Goal: Task Accomplishment & Management: Complete application form

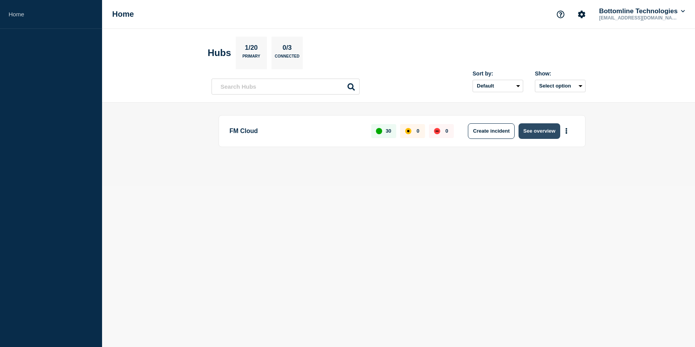
click at [540, 133] on button "See overview" at bounding box center [538, 131] width 41 height 16
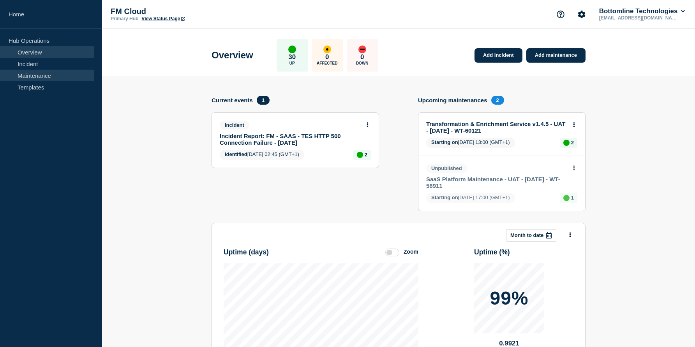
click at [28, 76] on link "Maintenance" at bounding box center [47, 76] width 94 height 12
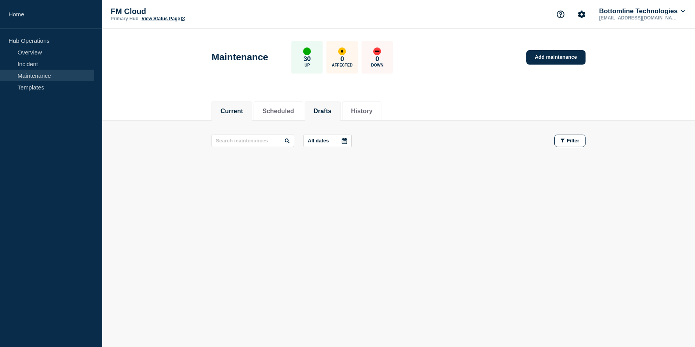
click at [321, 102] on li "Drafts" at bounding box center [323, 111] width 36 height 19
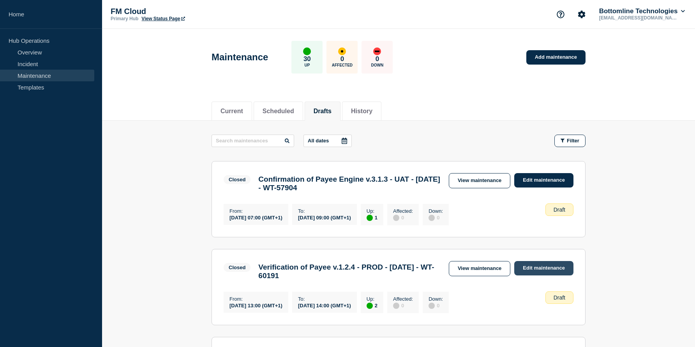
click at [535, 274] on link "Edit maintenance" at bounding box center [543, 268] width 59 height 14
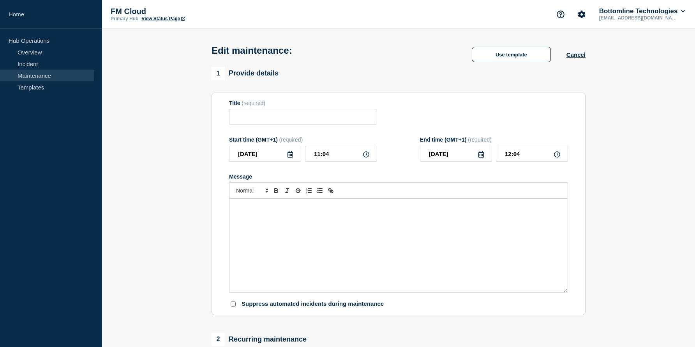
type input "Verification of Payee v.1.2.4 - PROD - 08/OCT/2025 - WT-60191"
type input "2025-10-08"
type input "13:00"
type input "2025-10-08"
type input "14:00"
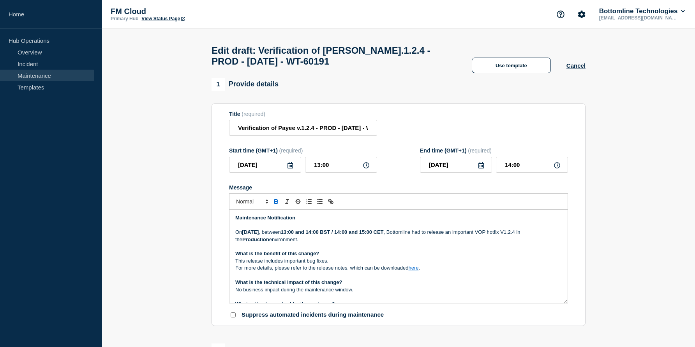
click at [275, 132] on input "Verification of Payee v.1.2.4 - PROD - 08/OCT/2025 - WT-60191" at bounding box center [303, 128] width 148 height 16
click at [352, 134] on input "Verification of Payee v.1.2.4 - PROD - 08/OCT/2025 - WT-60191" at bounding box center [303, 128] width 148 height 16
type input "Verification of Payee v.1.2.4 - PROD - 09/OCT/2025 - WT-60191"
click at [324, 173] on input "13:00" at bounding box center [341, 165] width 72 height 16
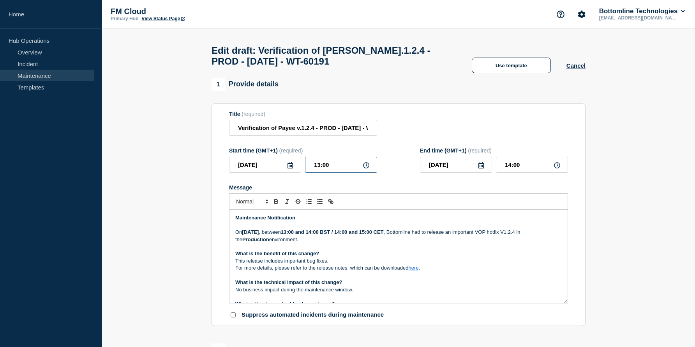
click at [325, 173] on input "13:00" at bounding box center [341, 165] width 72 height 16
type input "13:30"
click at [464, 136] on div "Title (required) Verification of Payee v.1.2.4 - PROD - 09/OCT/2025 - WT-60191" at bounding box center [398, 123] width 339 height 25
click at [511, 173] on input "14:30" at bounding box center [532, 165] width 72 height 16
type input "15:30"
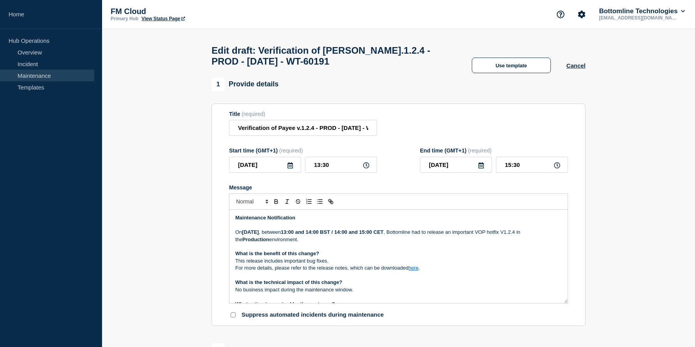
click at [585, 212] on section "Title (required) Verification of Payee v.1.2.4 - PROD - 09/OCT/2025 - WT-60191 …" at bounding box center [398, 215] width 374 height 223
click at [337, 235] on strong "13:00 and 14:00 BST / 14:00 and 15:00 CET" at bounding box center [332, 232] width 103 height 6
click at [361, 235] on strong "13:30 and 14:00 BST / 14:00 and 15:00 CET" at bounding box center [332, 232] width 103 height 6
click at [356, 235] on strong "13:30 and 14:00 BST / 14:00 and 15:00 CET" at bounding box center [332, 232] width 103 height 6
click at [511, 173] on input "15:30" at bounding box center [532, 165] width 72 height 16
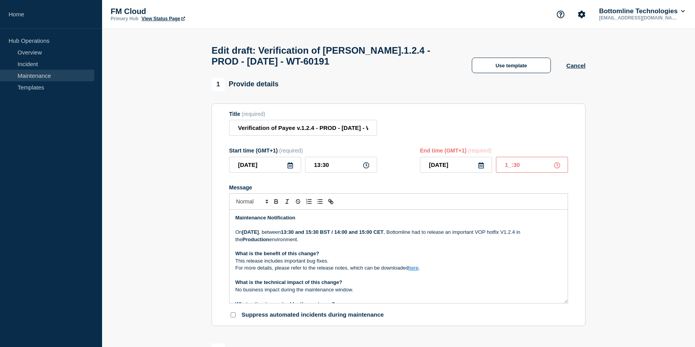
type input "14:30"
click at [356, 235] on strong "13:30 and 15:30 BST / 14:00 and 15:00 CET" at bounding box center [332, 232] width 103 height 6
click at [384, 235] on strong "13:30 and 14:30 BST / 14:00 and 15:00 CET" at bounding box center [332, 232] width 103 height 6
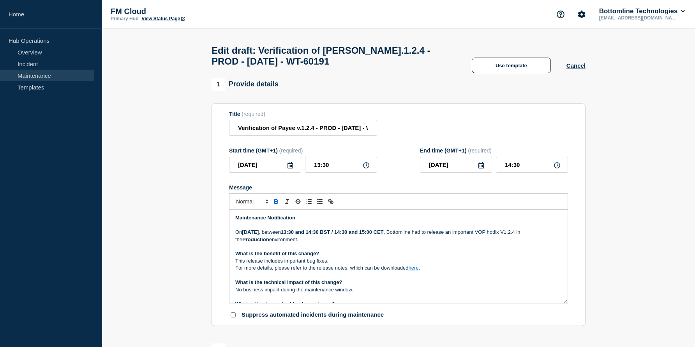
click at [408, 243] on p "On Wednesday 8th Oct 2025 , between 13:30 and 14:30 BST / 14:30 and 15:00 CET ,…" at bounding box center [398, 236] width 326 height 14
click at [384, 235] on strong "13:30 and 14:30 BST / 14:30 and 15:00 CET" at bounding box center [332, 232] width 103 height 6
click at [348, 250] on p "Message" at bounding box center [398, 246] width 326 height 7
click at [387, 257] on p "What is the benefit of this change?" at bounding box center [398, 253] width 326 height 7
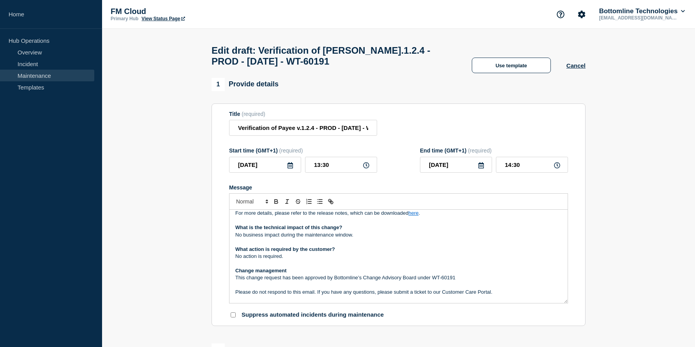
scroll to position [88, 0]
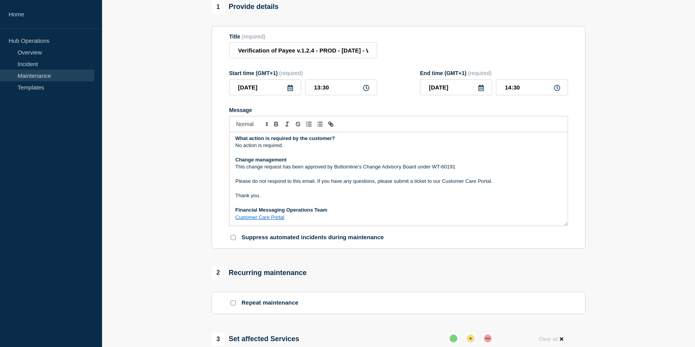
scroll to position [78, 0]
click at [290, 91] on icon at bounding box center [290, 88] width 6 height 6
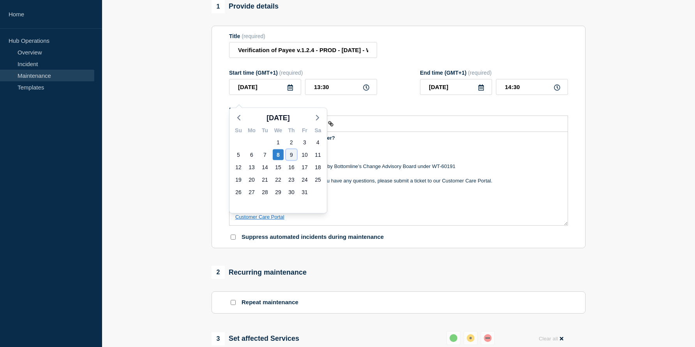
click at [292, 155] on div "9" at bounding box center [291, 155] width 11 height 11
type input "2025-10-09"
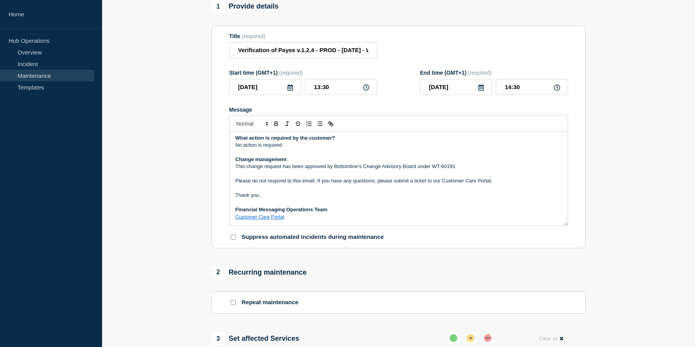
click at [670, 236] on section "1 Provide details Title (required) Verification of Payee v.1.2.4 - PROD - 09/OC…" at bounding box center [398, 303] width 593 height 606
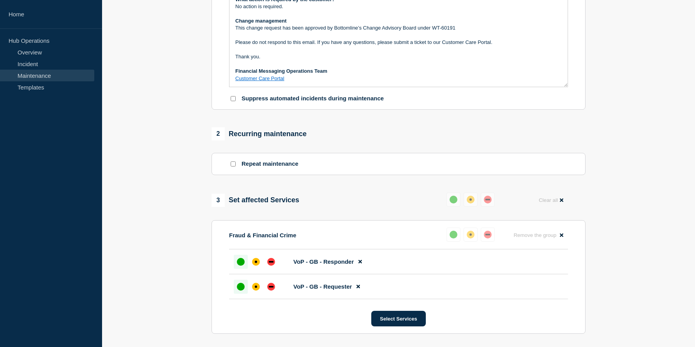
scroll to position [218, 0]
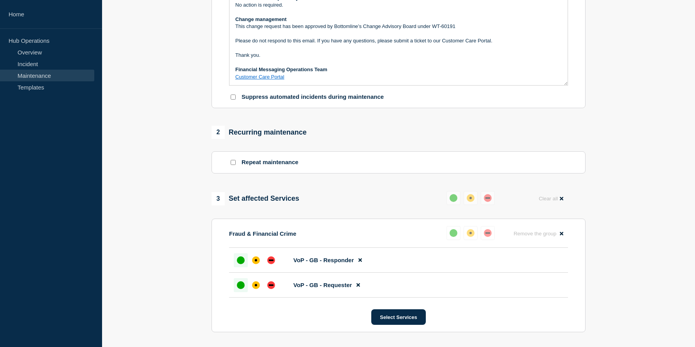
click at [622, 154] on section "1 Provide details Title (required) Verification of Payee v.1.2.4 - PROD - 09/OC…" at bounding box center [398, 163] width 593 height 606
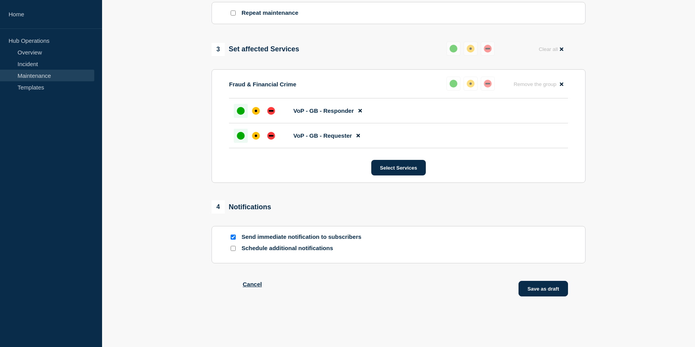
click at [546, 288] on button "Save as draft" at bounding box center [542, 289] width 49 height 16
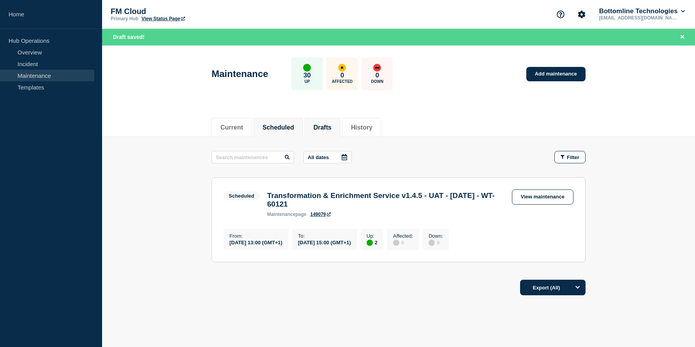
click at [323, 133] on li "Drafts" at bounding box center [323, 127] width 36 height 19
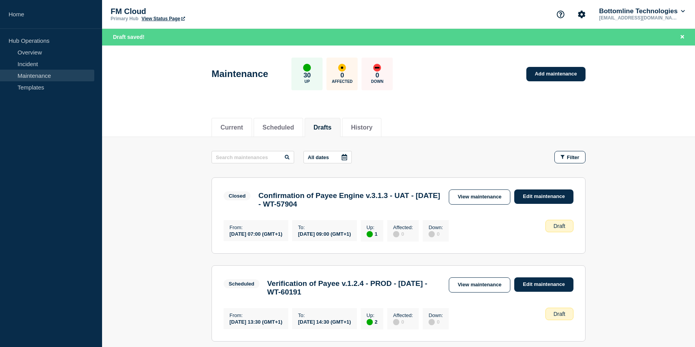
click at [149, 273] on main "All dates Filter Closed 1 Up Confirmation of Payee Engine v.3.1.3 - UAT - 20/AU…" at bounding box center [398, 289] width 593 height 305
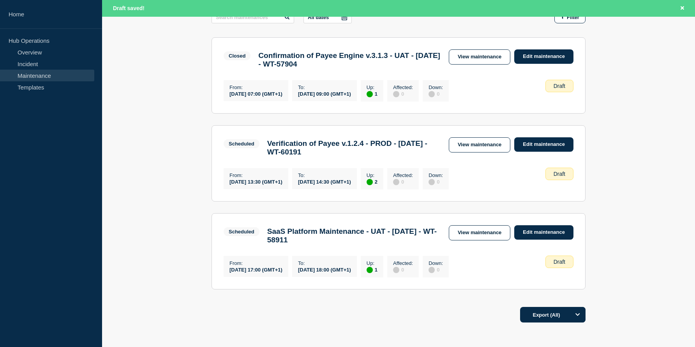
scroll to position [156, 0]
